Goal: Find specific page/section: Find specific page/section

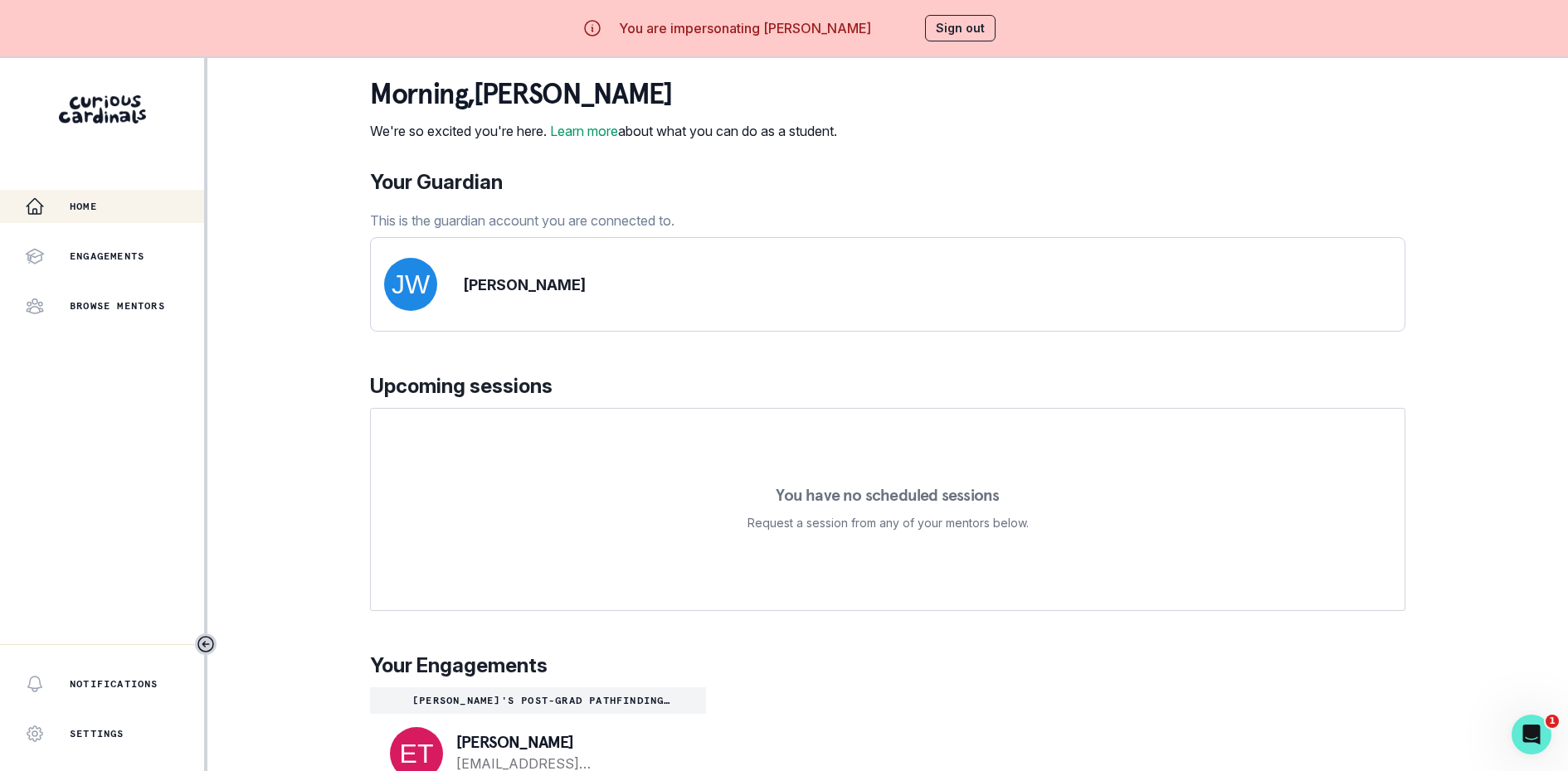
click at [93, 237] on div "Home Engagements Browse Mentors" at bounding box center [102, 256] width 204 height 133
click at [102, 266] on button "Engagements" at bounding box center [102, 256] width 204 height 33
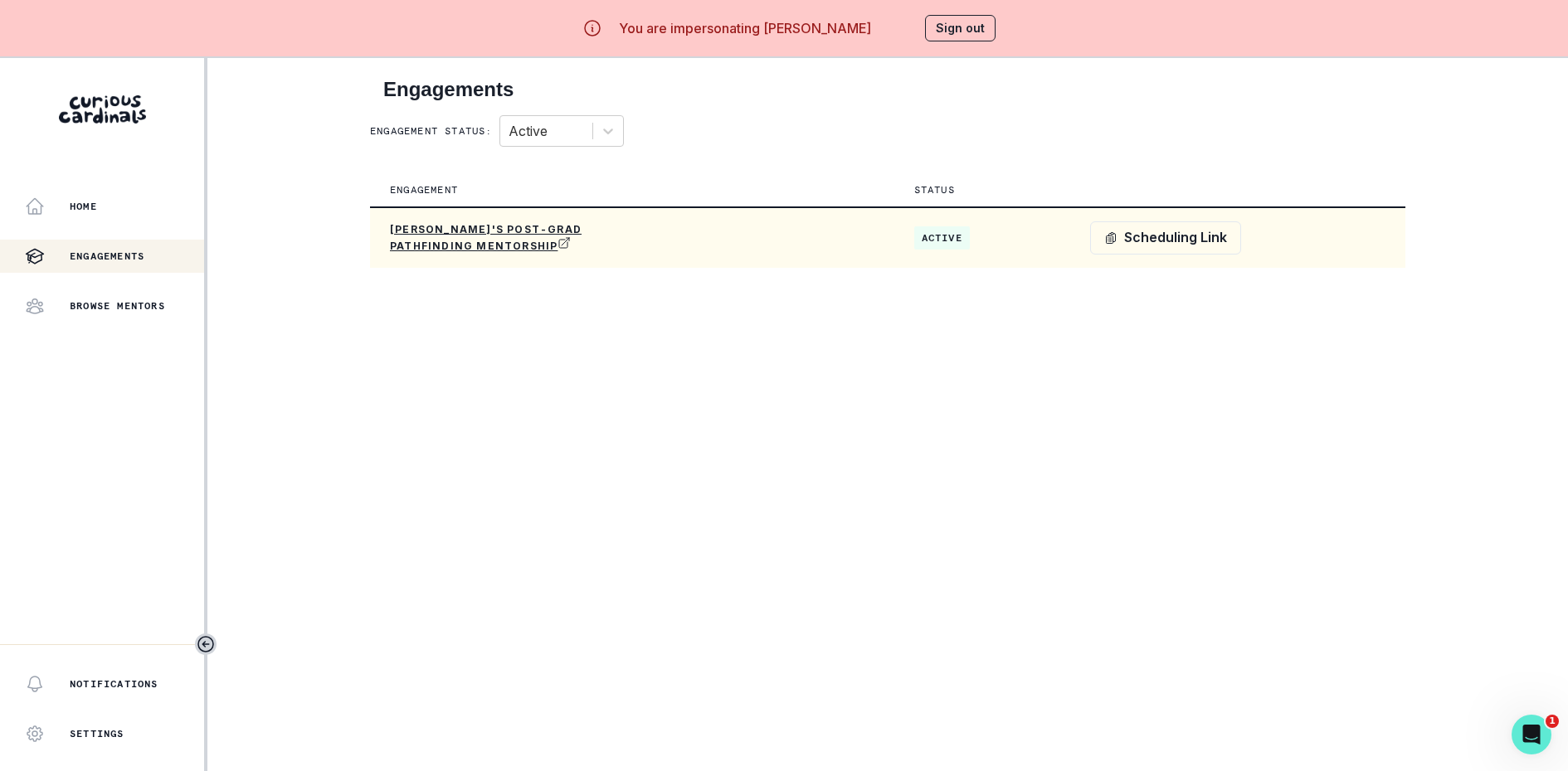
click at [879, 243] on td at bounding box center [841, 237] width 104 height 61
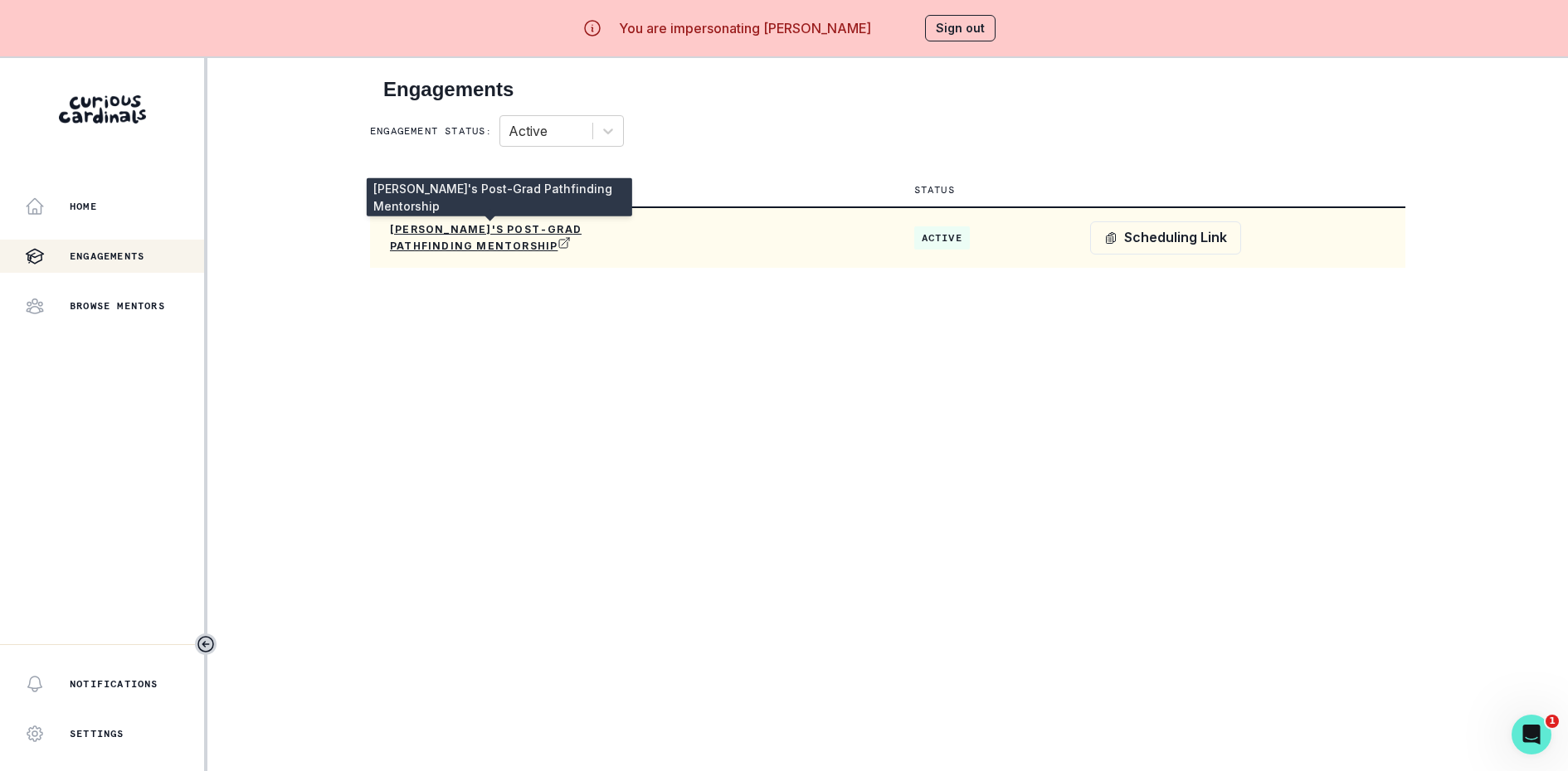
click at [504, 243] on p "[PERSON_NAME]'s Post-Grad Pathfinding Mentorship" at bounding box center [489, 238] width 199 height 30
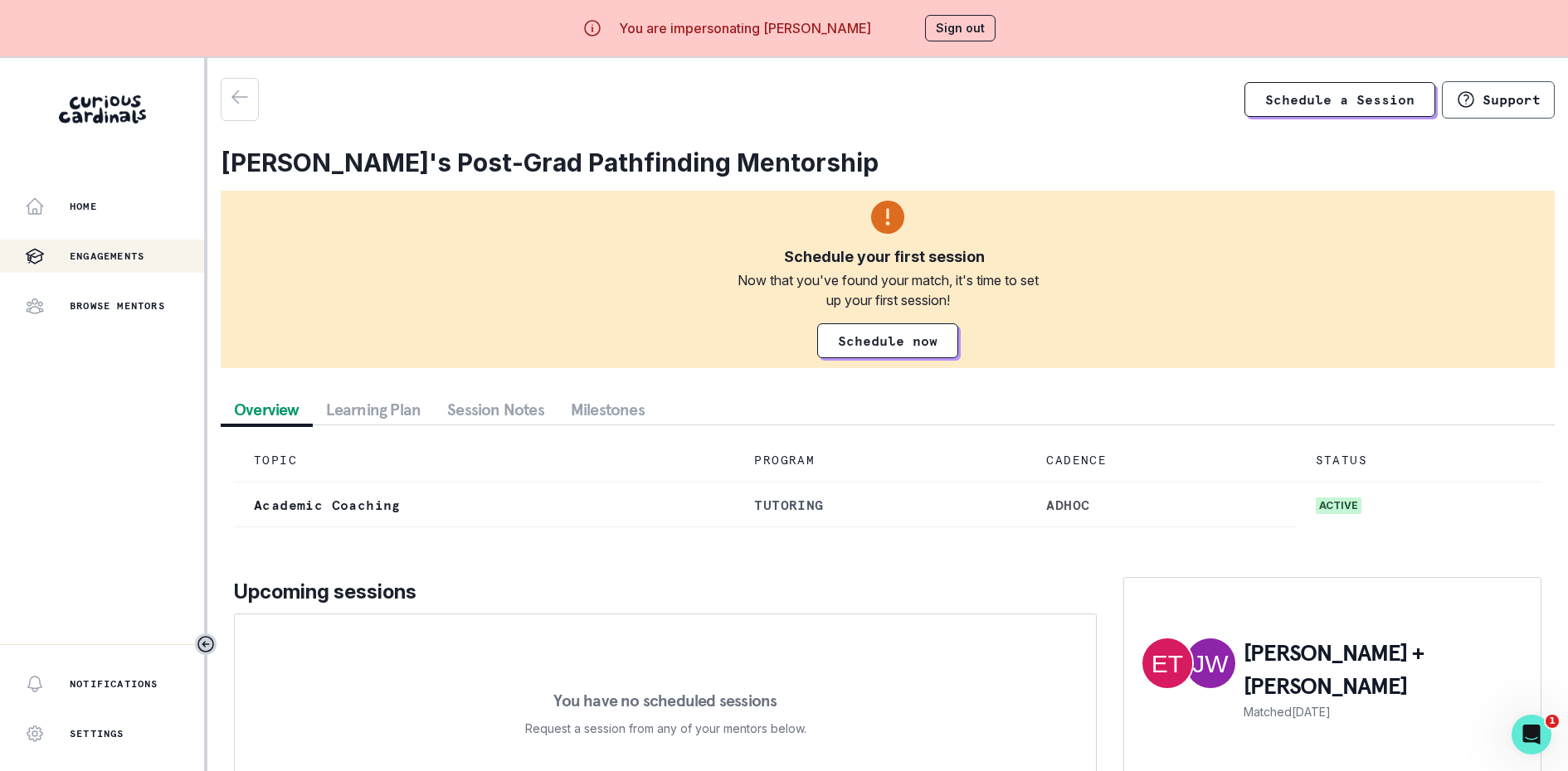
click at [976, 23] on button "Sign out" at bounding box center [959, 28] width 70 height 27
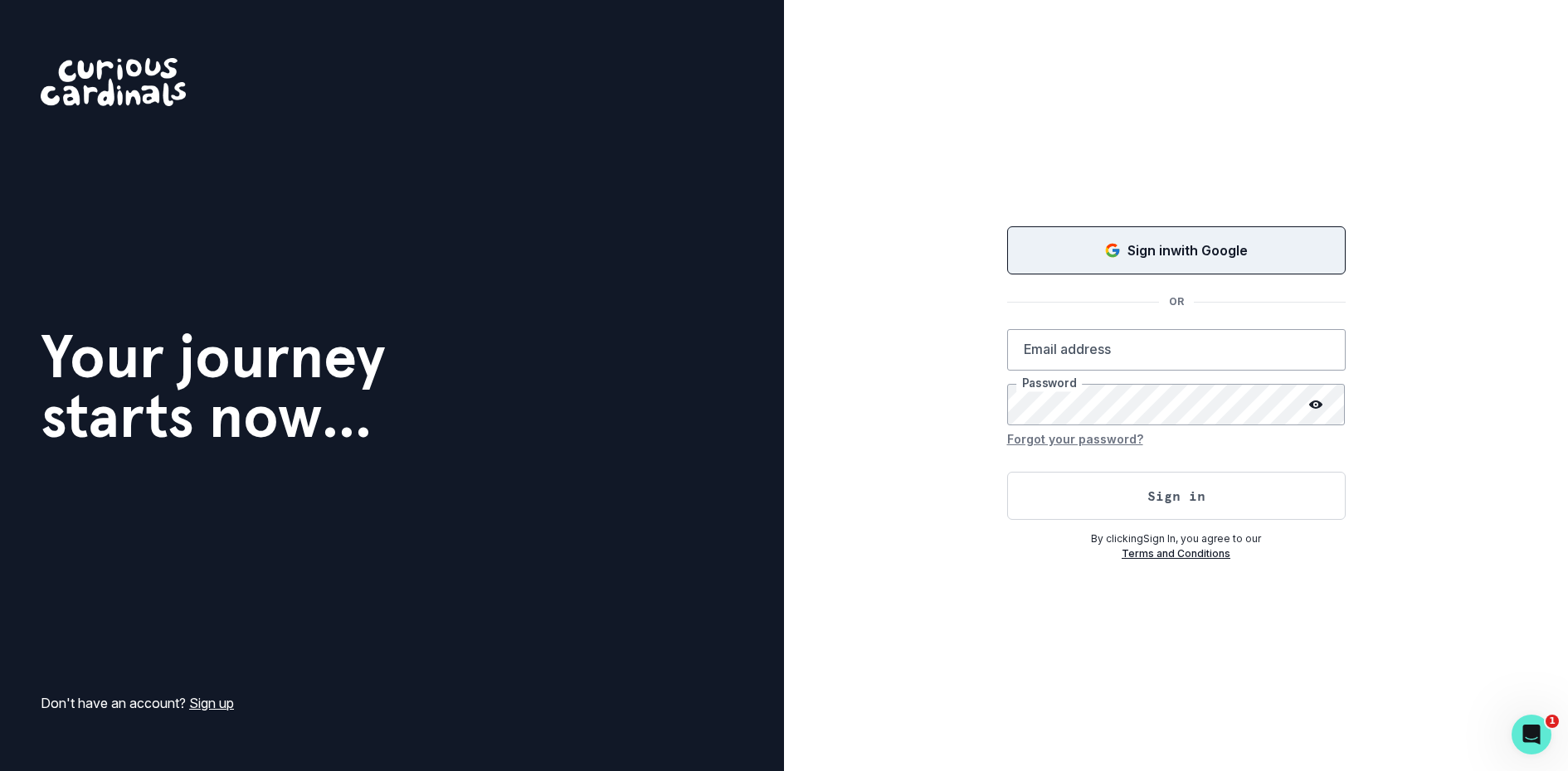
click at [1129, 241] on button "Sign in with Google" at bounding box center [1176, 249] width 338 height 48
click at [911, 209] on div "Loading... OR Email address Password Forgot your password? Sign in By clicking …" at bounding box center [1175, 385] width 784 height 771
